Goal: Task Accomplishment & Management: Manage account settings

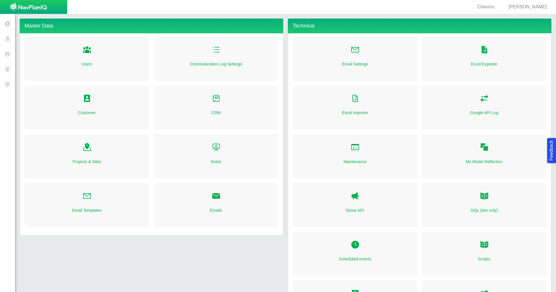
click at [183, 8] on span "[PERSON_NAME]" at bounding box center [527, 6] width 38 height 5
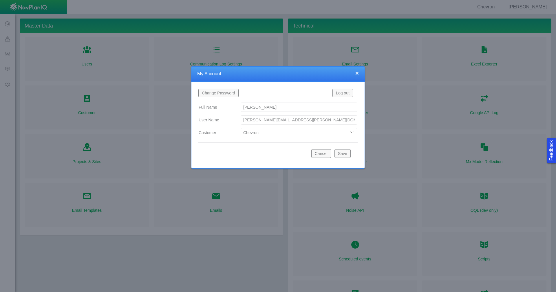
click at [183, 52] on select "Bison Blue Green Solutions Chevron Civitas Koloma Oxy PDC/Chevron Prairie OC Re…" at bounding box center [299, 132] width 117 height 9
select select "42784196460033009"
click at [183, 52] on button "Save" at bounding box center [342, 153] width 16 height 9
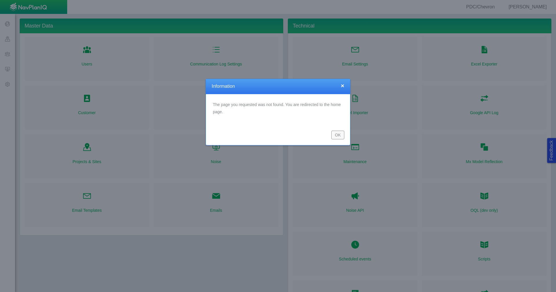
click at [337, 134] on button "OK" at bounding box center [337, 135] width 13 height 9
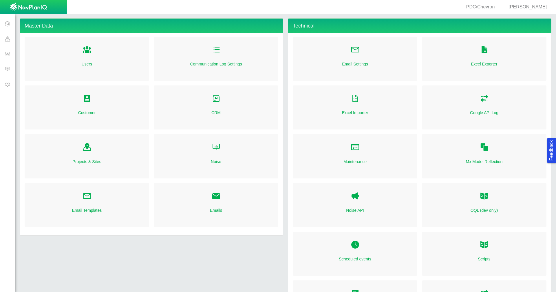
click at [7, 39] on span at bounding box center [7, 38] width 15 height 15
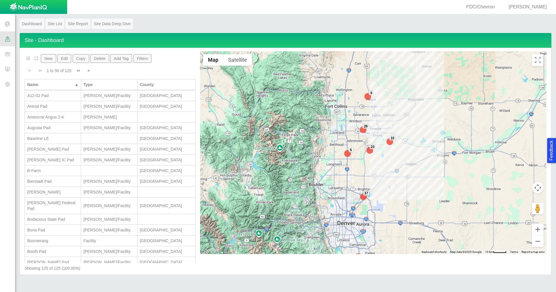
click at [137, 58] on button "Filters" at bounding box center [142, 58] width 18 height 9
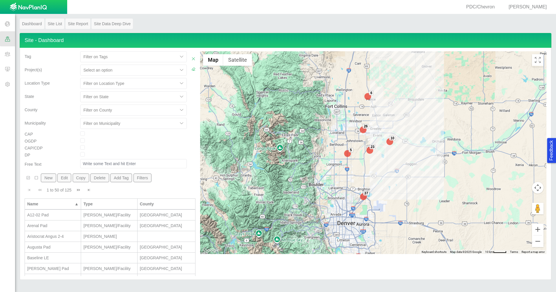
click at [82, 140] on input "checkbox" at bounding box center [82, 140] width 5 height 5
checkbox input "true"
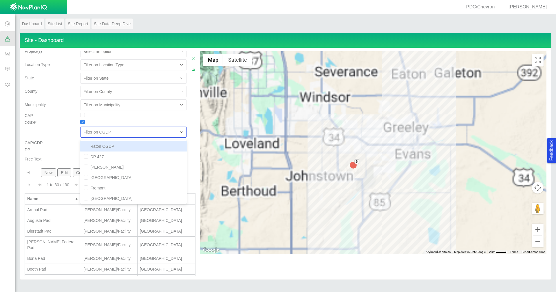
click at [175, 138] on div "option Raton OGDP focused, 1 of 11. 11 results available. Use Up and Down to ch…" at bounding box center [133, 132] width 107 height 11
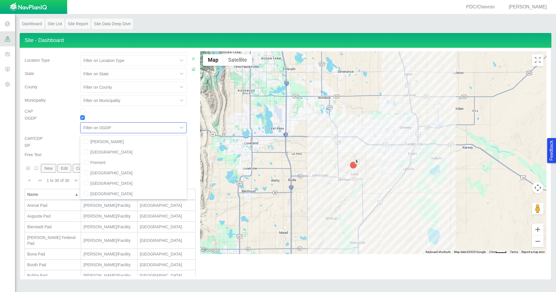
scroll to position [53, 0]
click at [127, 194] on div "Parks" at bounding box center [133, 193] width 107 height 10
checkbox input "true"
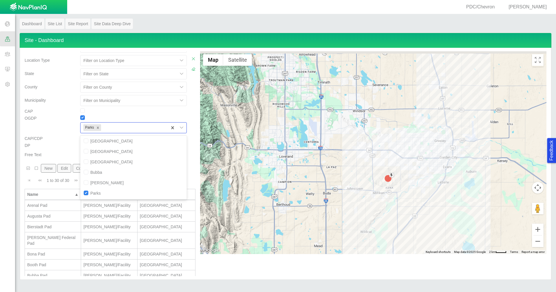
scroll to position [0, 0]
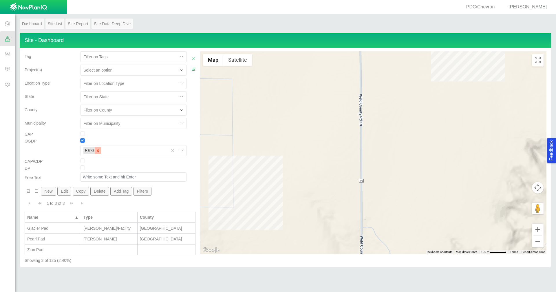
click at [97, 152] on icon "Remove Parks" at bounding box center [98, 151] width 4 height 4
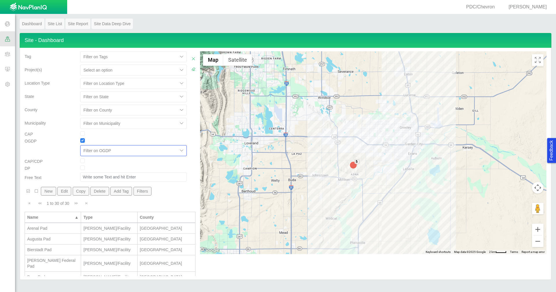
click at [178, 151] on div "option Parks, deselected. Select is focused ,type to refine list, press Down to…" at bounding box center [133, 150] width 107 height 11
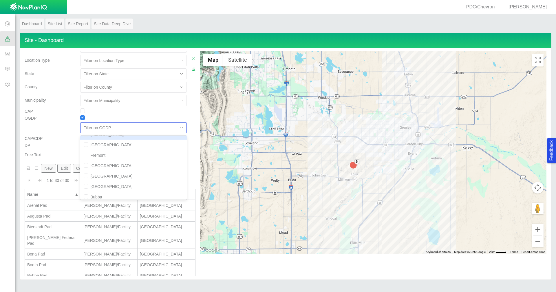
scroll to position [53, 0]
click at [117, 163] on div "[GEOGRAPHIC_DATA]" at bounding box center [133, 162] width 107 height 10
checkbox input "true"
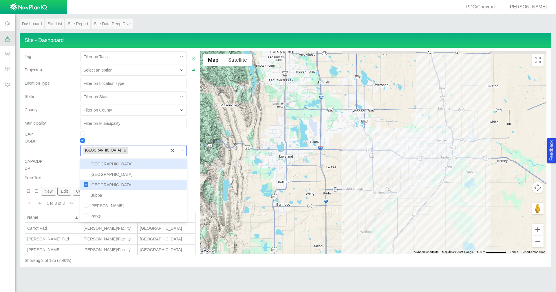
scroll to position [0, 0]
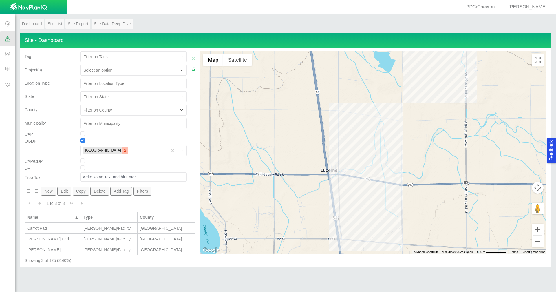
click at [123, 149] on icon "Remove Fairfield" at bounding box center [125, 151] width 4 height 4
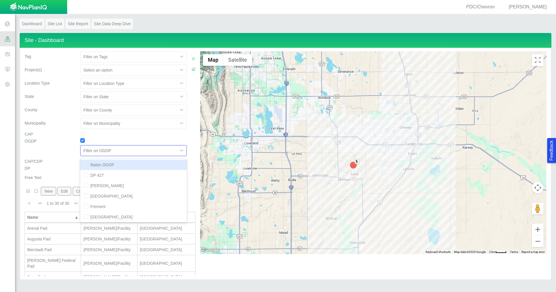
click at [163, 150] on div "option Raton OGDP focused, 1 of 11. 11 results available. Use Up and Down to ch…" at bounding box center [133, 150] width 107 height 11
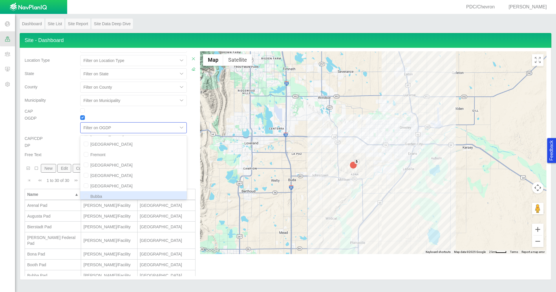
scroll to position [53, 0]
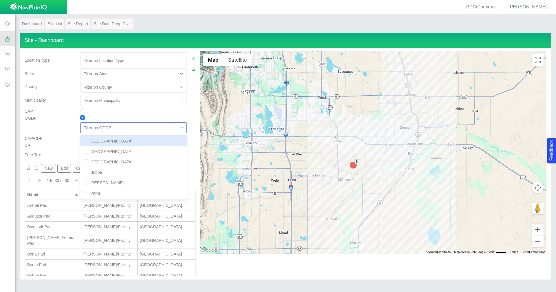
click at [148, 142] on div "[GEOGRAPHIC_DATA]" at bounding box center [133, 141] width 107 height 10
checkbox input "true"
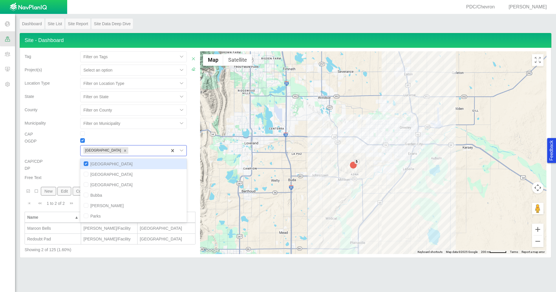
scroll to position [0, 0]
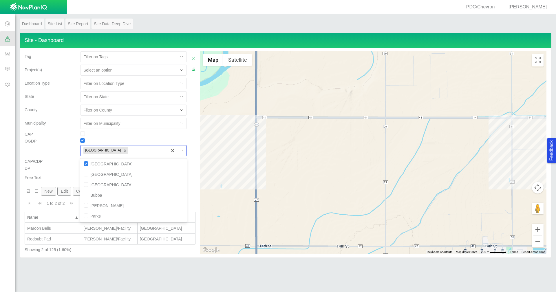
click at [68, 158] on div "CAP/CDP" at bounding box center [50, 161] width 56 height 7
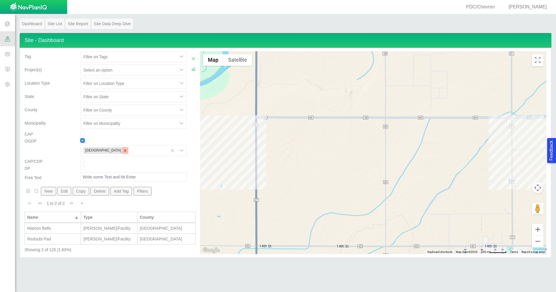
click at [123, 152] on icon "Remove Trail Ridge" at bounding box center [125, 151] width 4 height 4
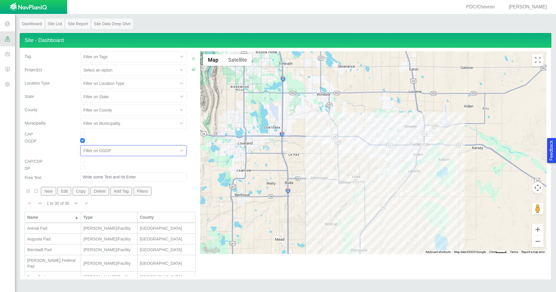
click at [54, 229] on div "Arenal Pad" at bounding box center [52, 228] width 51 height 6
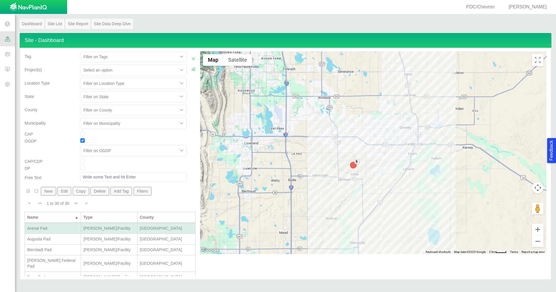
click at [54, 229] on div "Arenal Pad" at bounding box center [52, 228] width 51 height 6
type input "Arenal Pad"
type input "0158758"
type input "[PERSON_NAME]/Facility"
select select "56013520365421384"
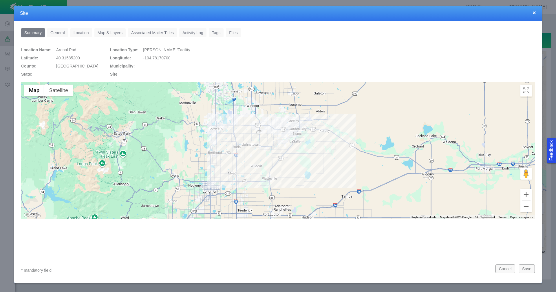
click at [61, 33] on link "General" at bounding box center [57, 32] width 21 height 9
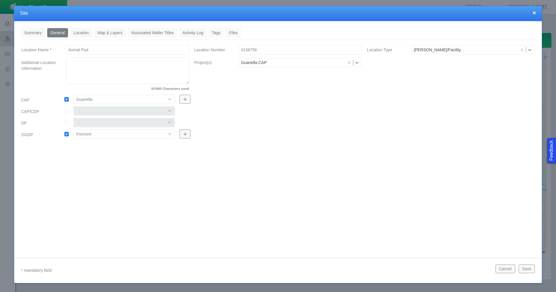
click at [172, 134] on select "Battle Mountain [PERSON_NAME] [PERSON_NAME] 427 [GEOGRAPHIC_DATA] Fremont Parks…" at bounding box center [124, 133] width 101 height 9
select select "56013520365485179"
click at [74, 129] on select "Battle Mountain [PERSON_NAME] [PERSON_NAME] 427 [GEOGRAPHIC_DATA] Fremont Parks…" at bounding box center [124, 133] width 101 height 9
click at [529, 269] on button "Save" at bounding box center [526, 268] width 16 height 9
